Goal: Task Accomplishment & Management: Manage account settings

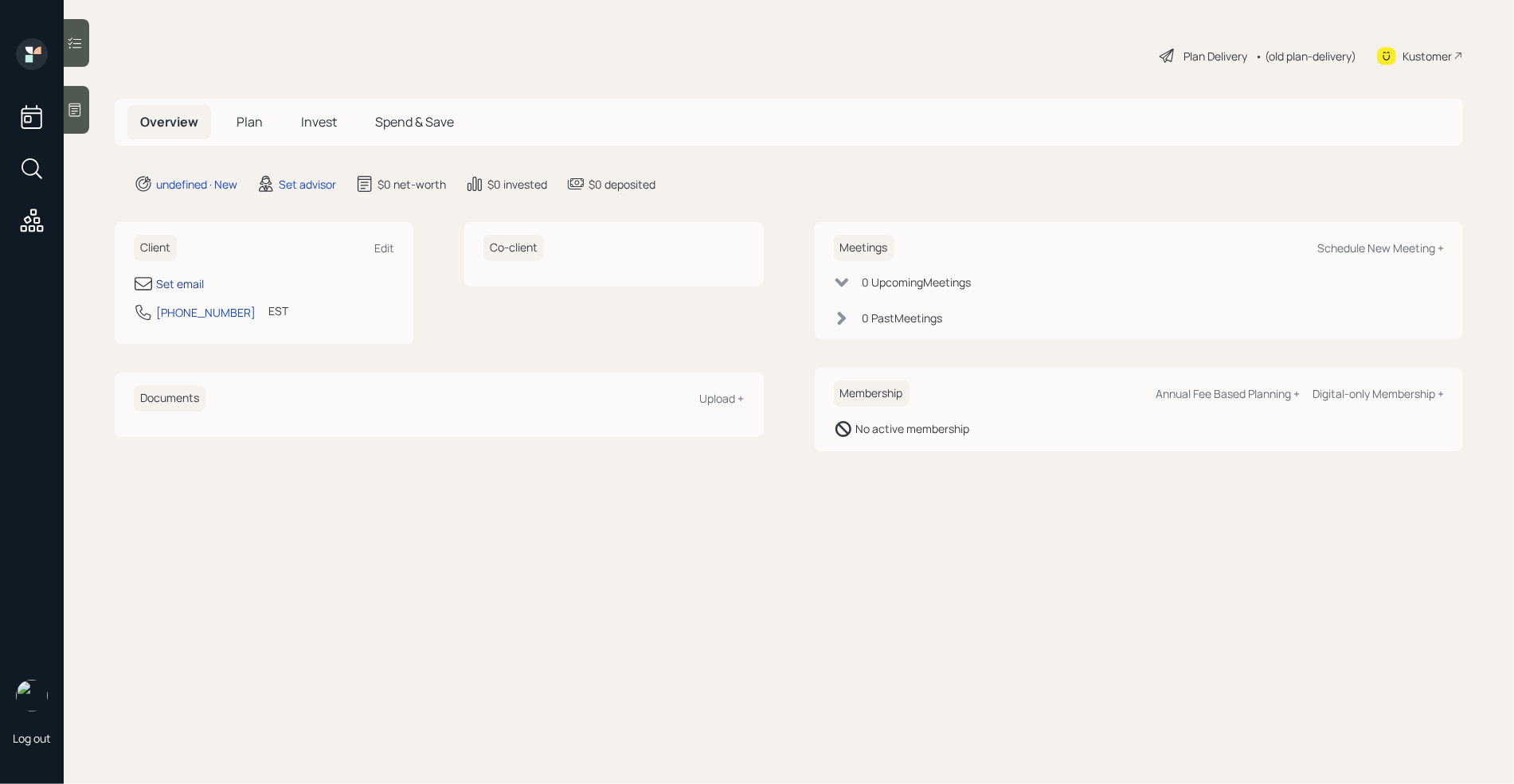
click at [192, 282] on div "Set email" at bounding box center [180, 283] width 48 height 17
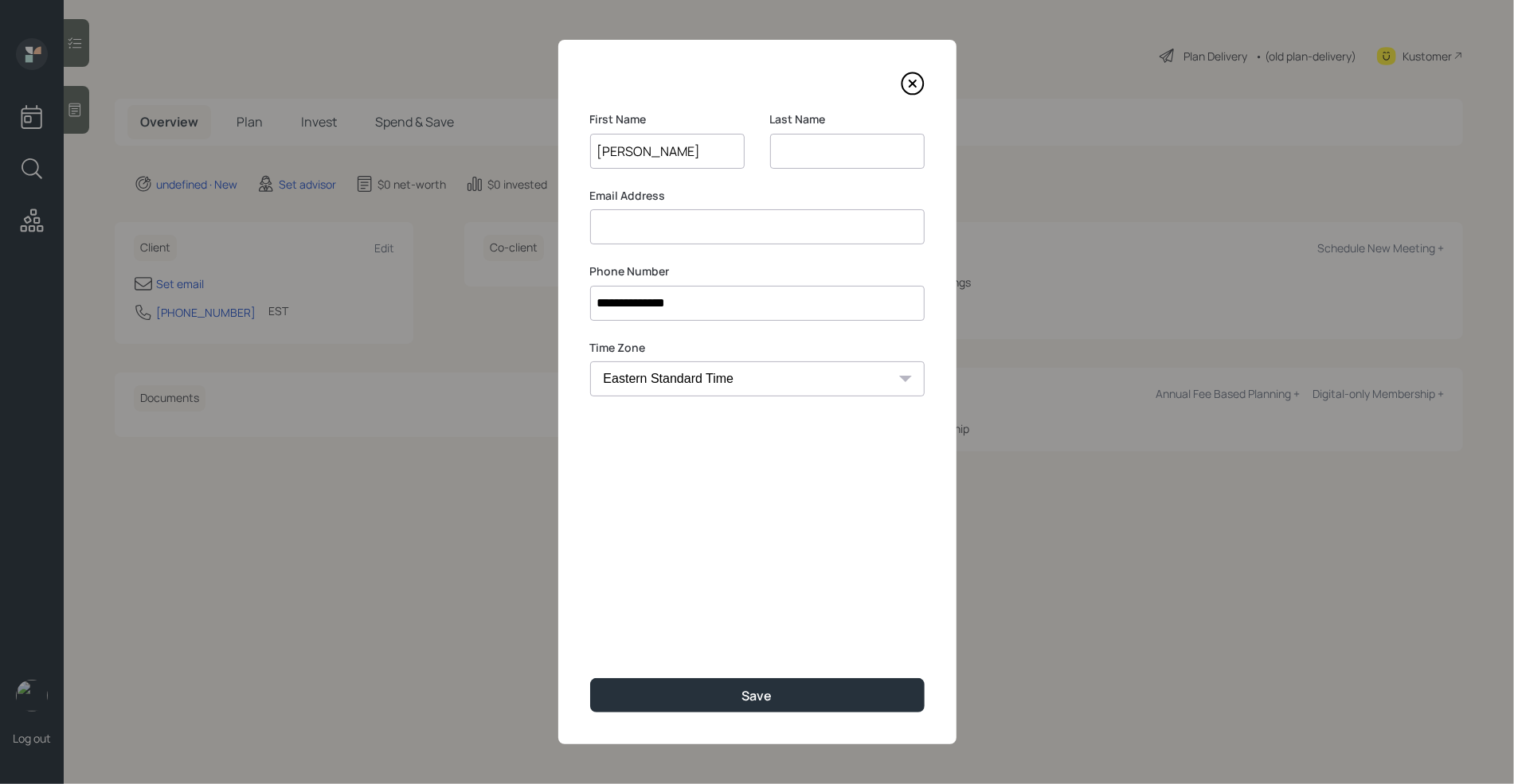
type input "[PERSON_NAME]"
click at [817, 160] on input at bounding box center [846, 150] width 154 height 35
type input "[PERSON_NAME]"
click at [672, 156] on input "[PERSON_NAME]" at bounding box center [667, 150] width 154 height 35
type input "[PERSON_NAME] ([PERSON_NAME])"
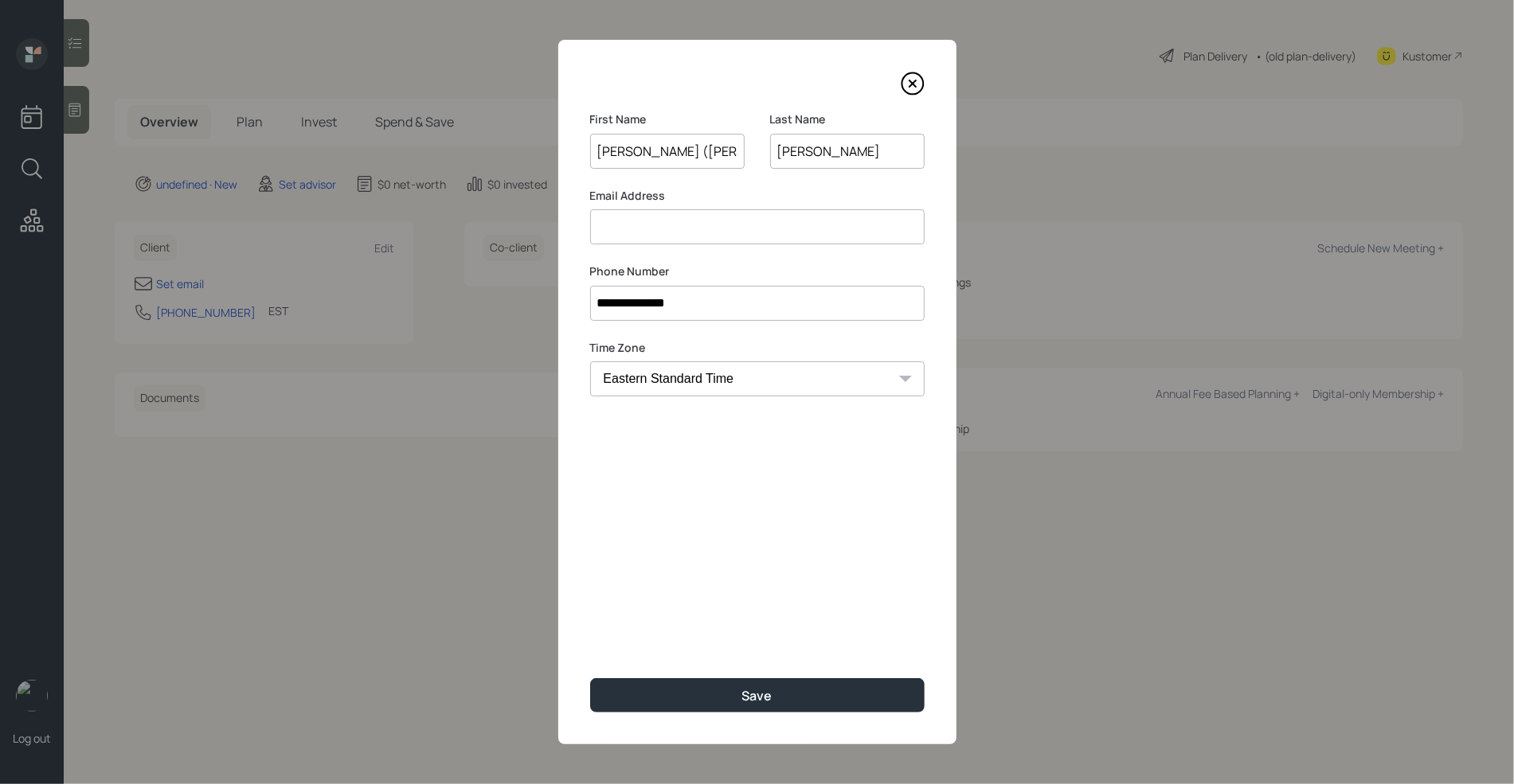
click at [651, 236] on input at bounding box center [757, 226] width 335 height 35
paste input "[EMAIL_ADDRESS][DOMAIN_NAME]"
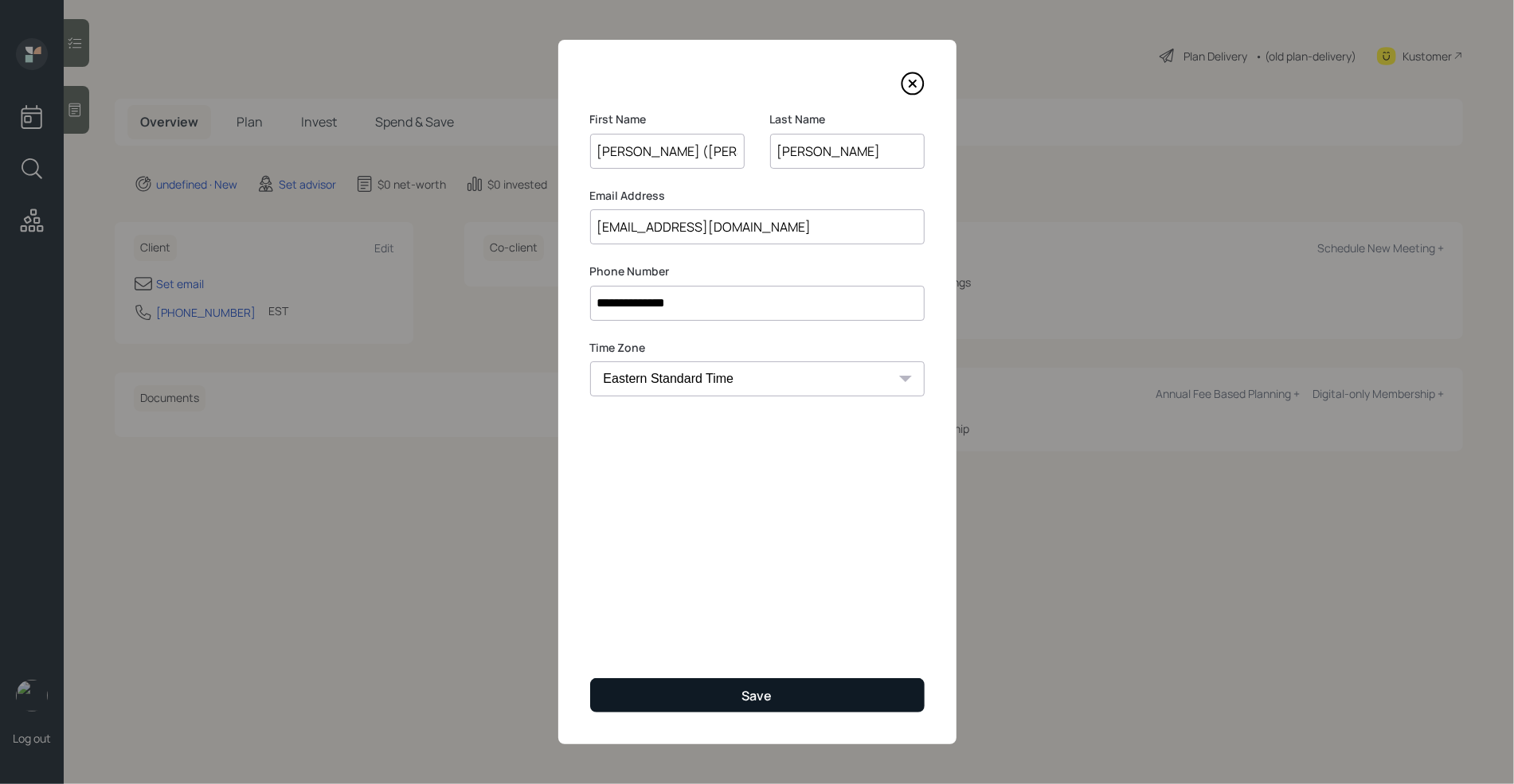
type input "[EMAIL_ADDRESS][DOMAIN_NAME]"
click at [778, 696] on button "Save" at bounding box center [757, 695] width 335 height 34
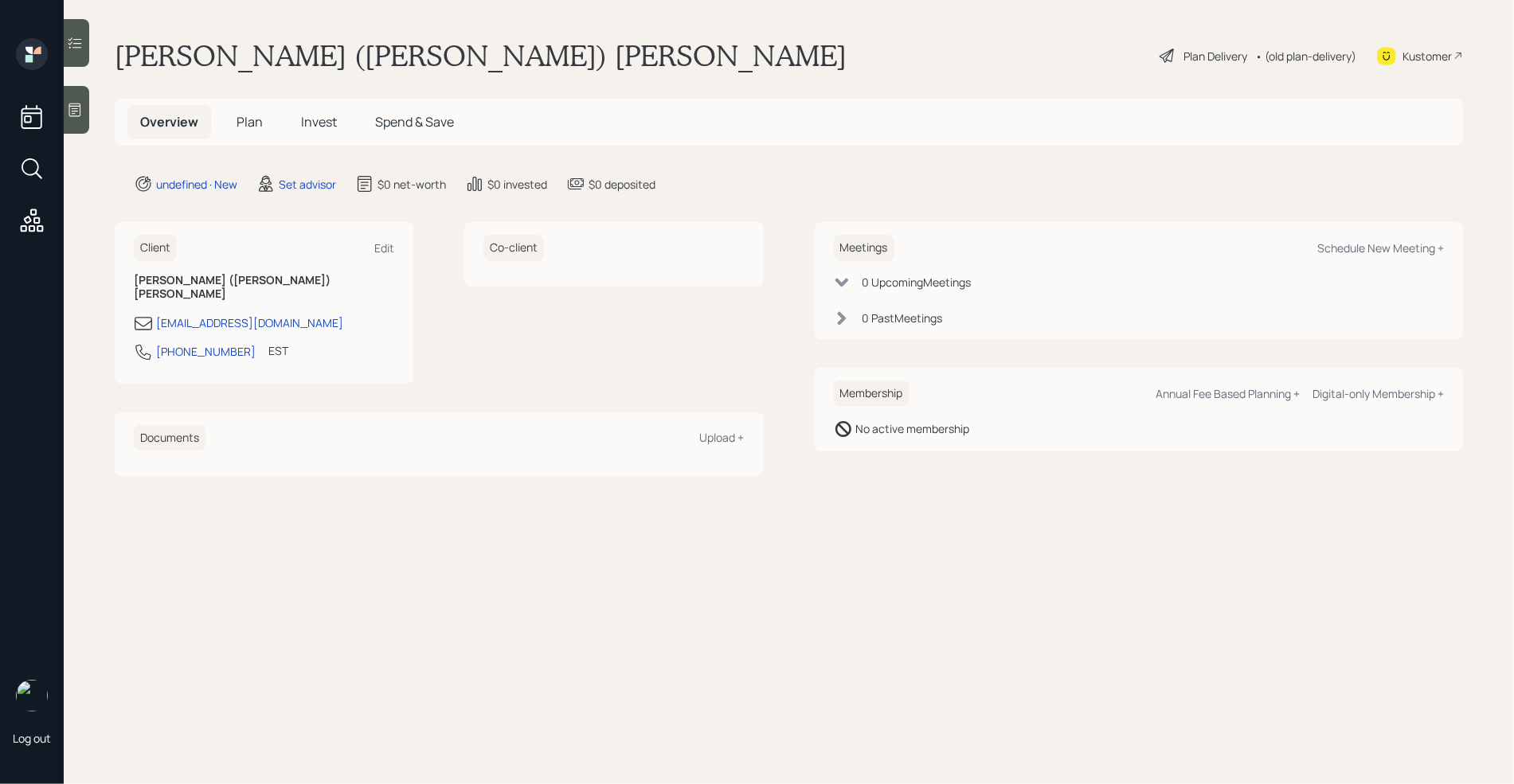
click at [73, 113] on icon at bounding box center [75, 110] width 16 height 16
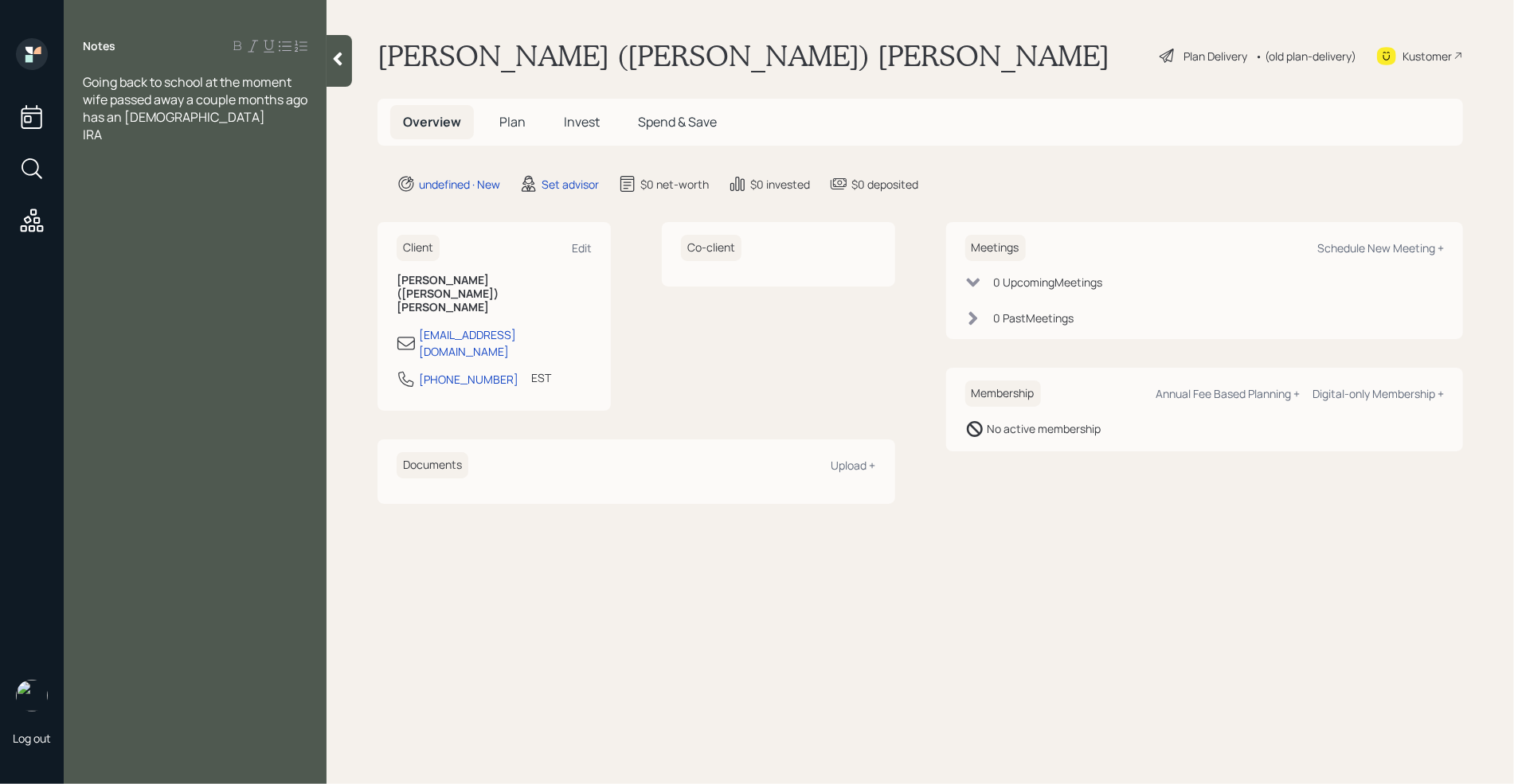
click at [1416, 53] on div "Kustomer" at bounding box center [1427, 56] width 50 height 17
